Goal: Find specific page/section: Find specific page/section

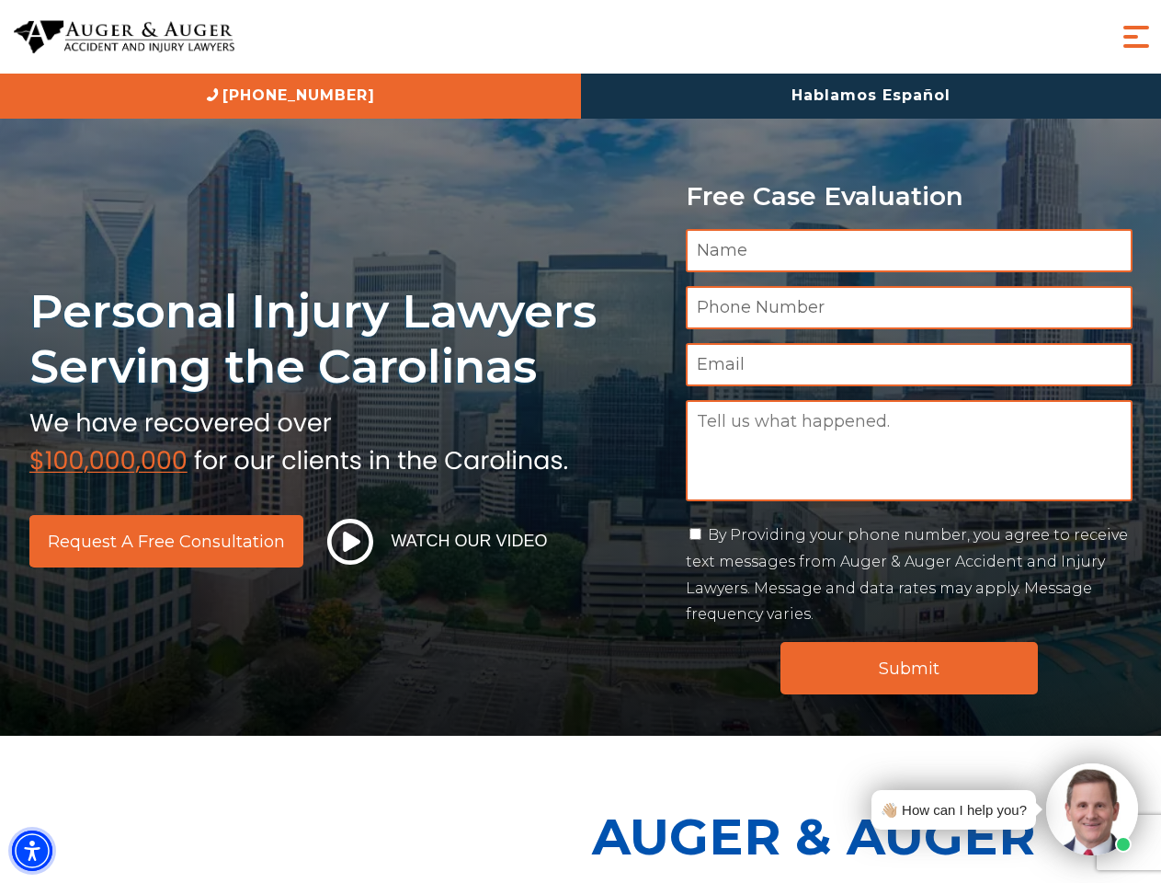
click at [32, 850] on img "Accessibility Menu" at bounding box center [32, 850] width 40 height 40
